Goal: Task Accomplishment & Management: Manage account settings

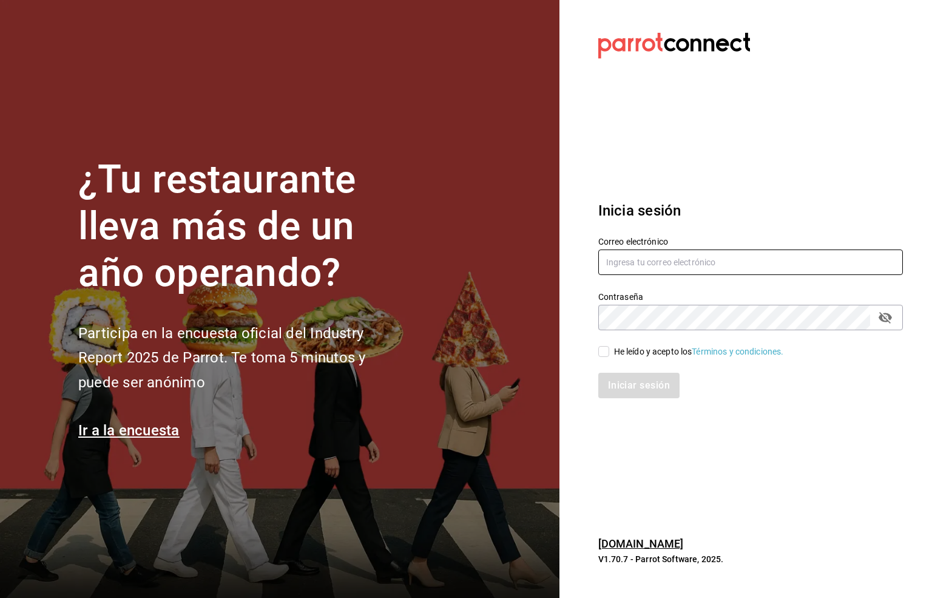
click at [610, 262] on input "text" at bounding box center [750, 261] width 305 height 25
type input "S"
type input "[EMAIL_ADDRESS][DOMAIN_NAME]"
click at [599, 352] on input "He leído y acepto los Términos y condiciones." at bounding box center [603, 351] width 11 height 11
checkbox input "true"
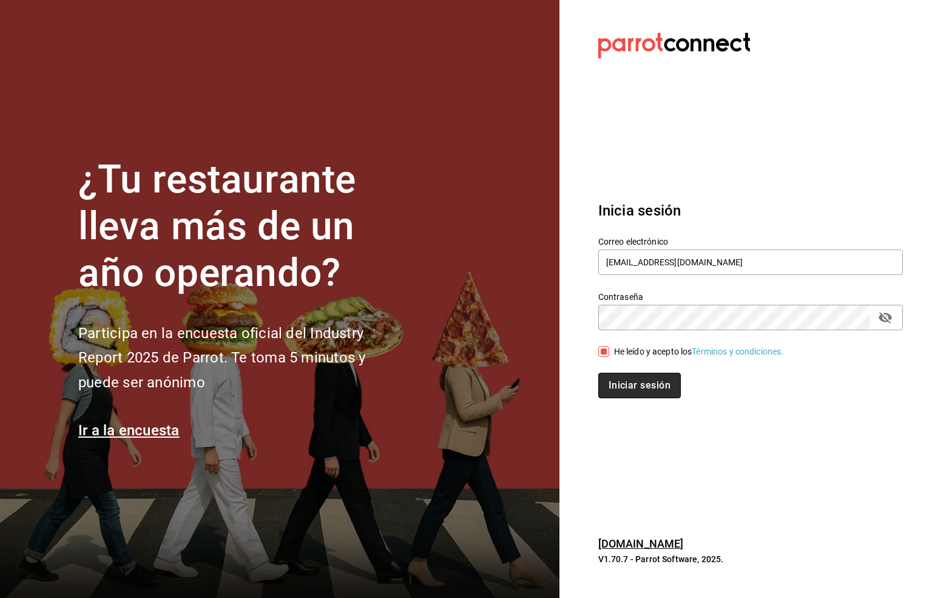
click at [612, 381] on button "Iniciar sesión" at bounding box center [639, 385] width 83 height 25
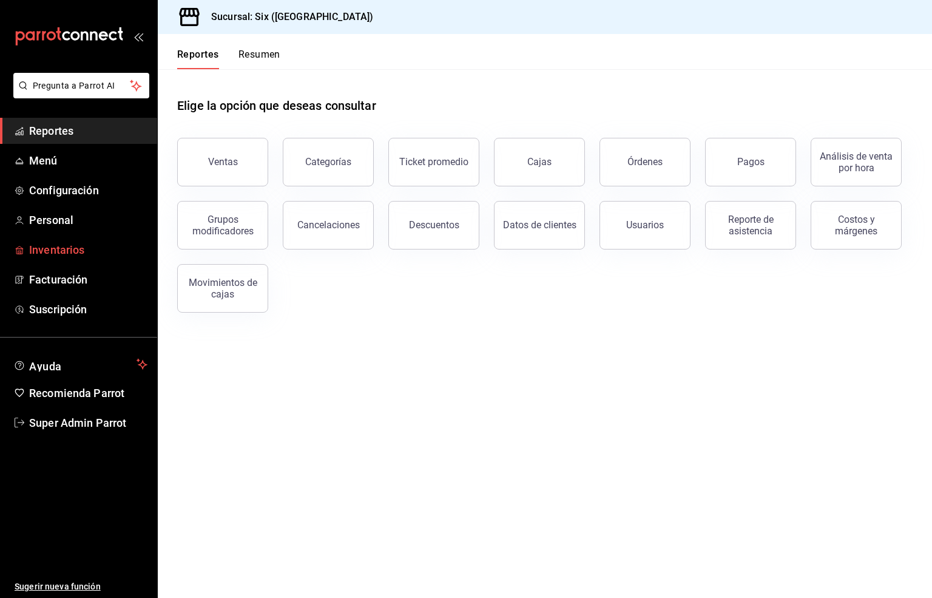
click at [49, 250] on span "Inventarios" at bounding box center [88, 250] width 118 height 16
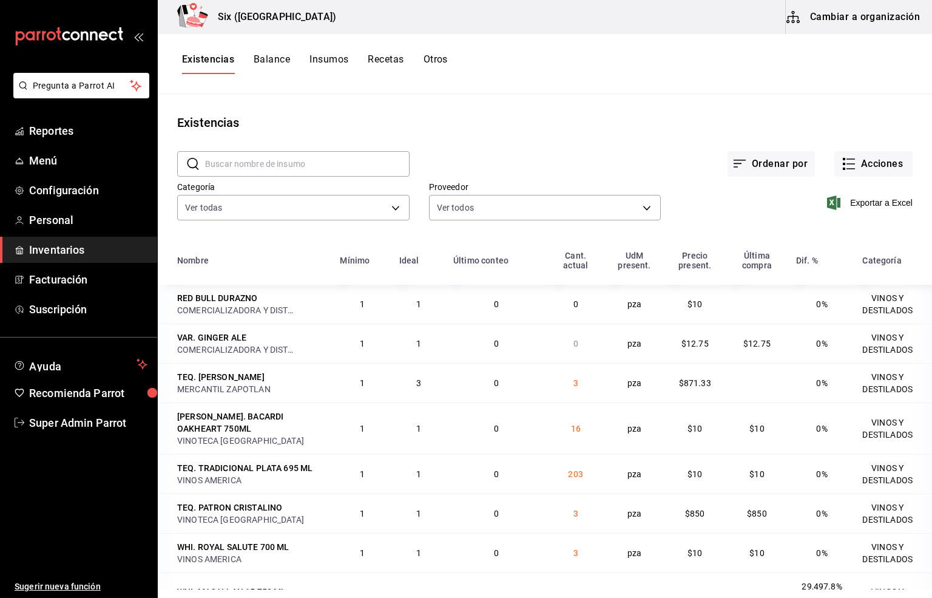
click at [219, 166] on input "text" at bounding box center [307, 164] width 205 height 24
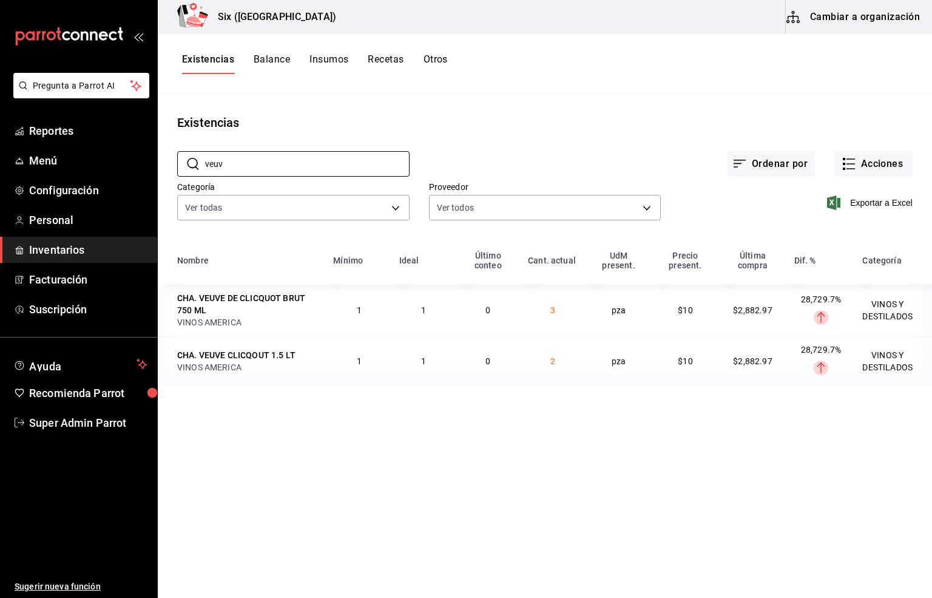
type input "veuv"
